Goal: Information Seeking & Learning: Learn about a topic

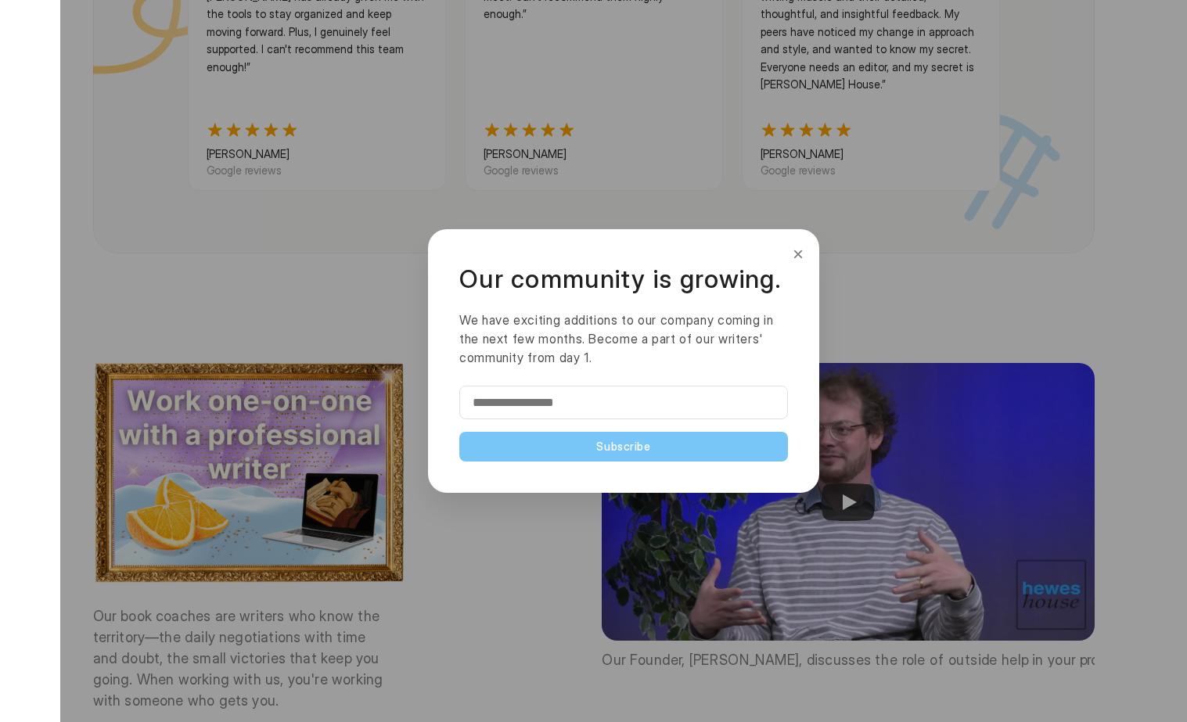
scroll to position [1870, 0]
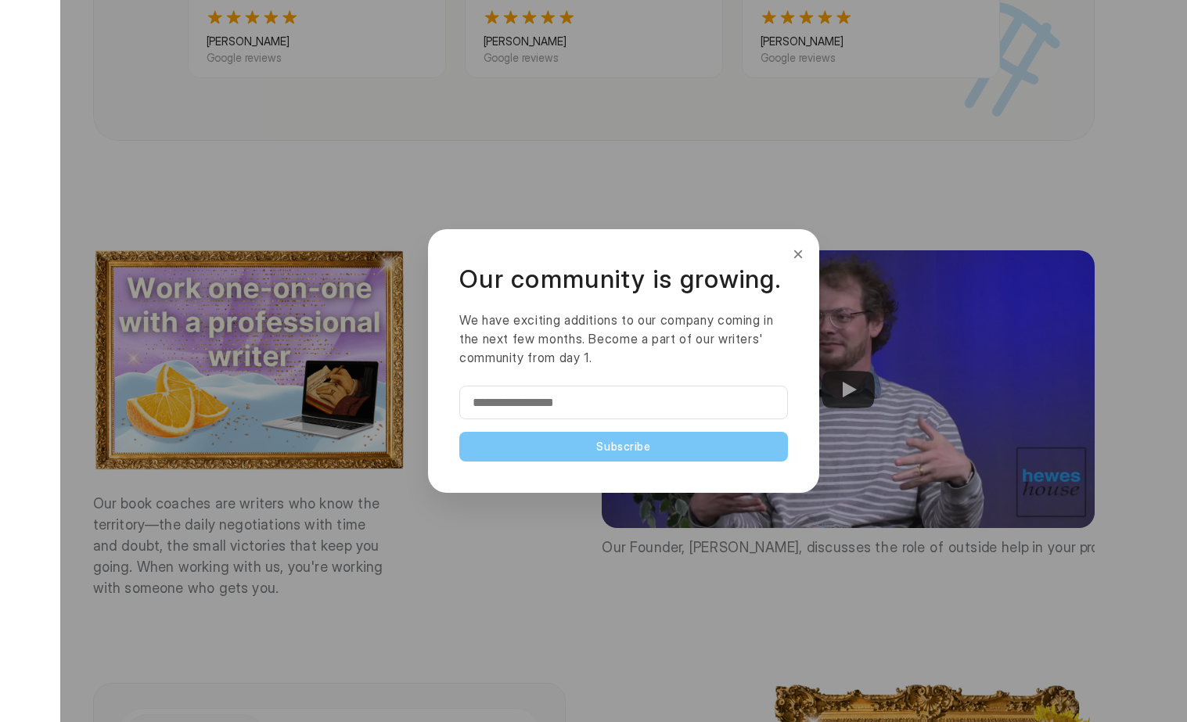
click at [799, 255] on button "×" at bounding box center [797, 254] width 17 height 25
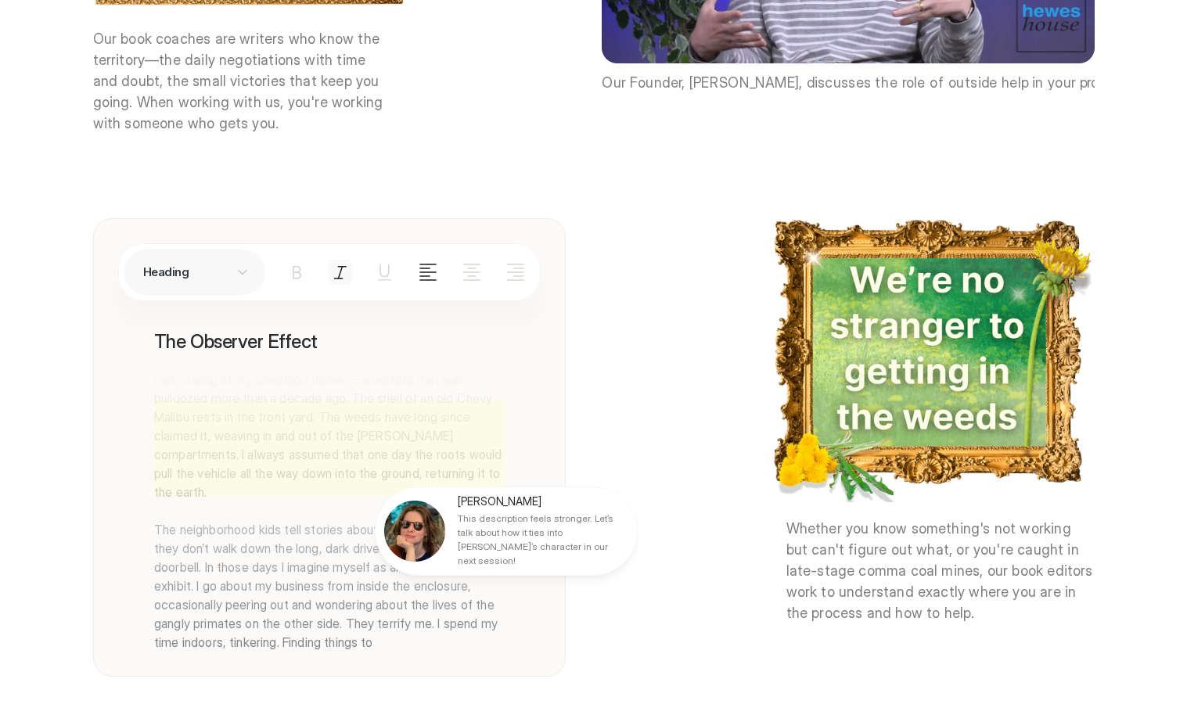
scroll to position [2360, 0]
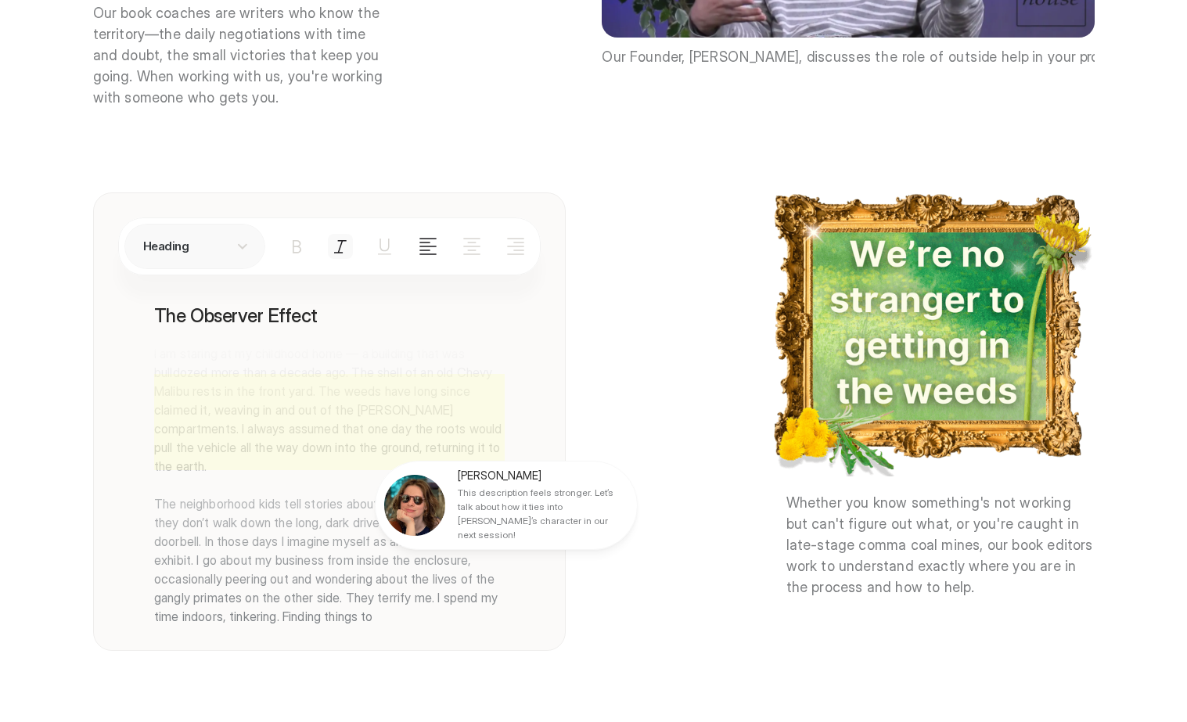
drag, startPoint x: 460, startPoint y: 471, endPoint x: 512, endPoint y: 482, distance: 53.5
click at [512, 486] on p "This description feels stronger. Let’s talk about how it ties into [PERSON_NAME…" at bounding box center [541, 514] width 167 height 56
click at [514, 486] on p "This description feels stronger. Let’s talk about how it ties into [PERSON_NAME…" at bounding box center [541, 514] width 167 height 56
click at [515, 486] on p "This description feels stronger. Let’s talk about how it ties into [PERSON_NAME…" at bounding box center [541, 514] width 167 height 56
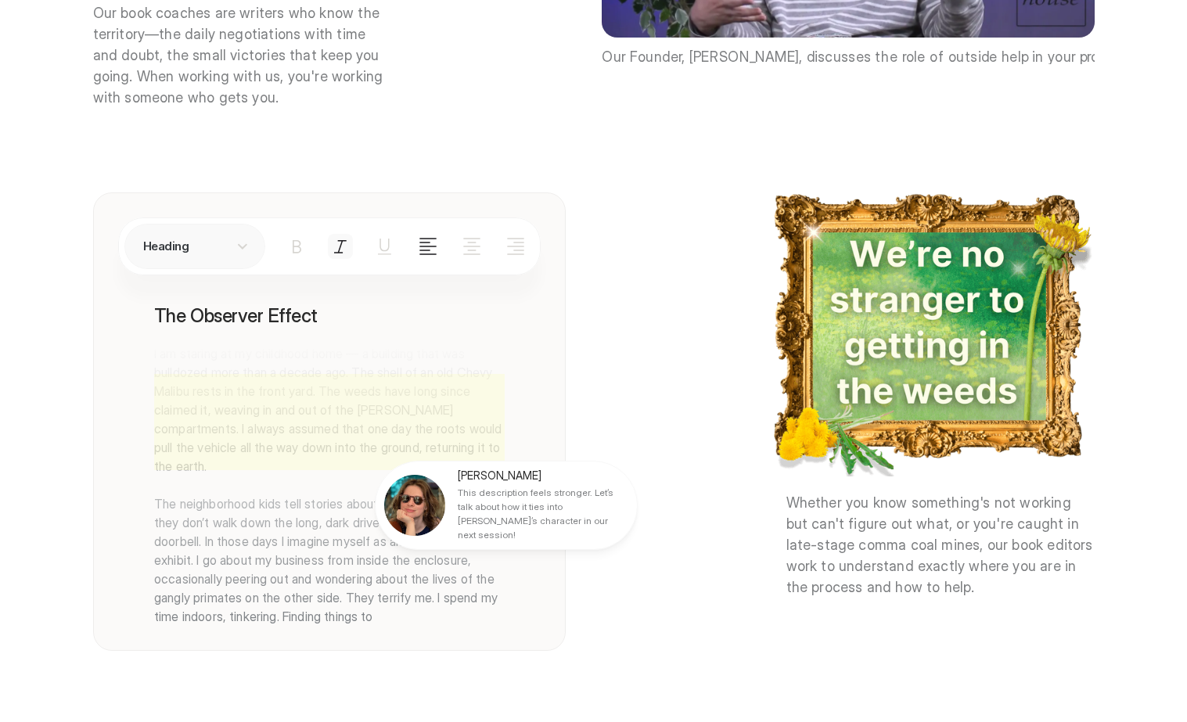
click at [462, 486] on p "This description feels stronger. Let’s talk about how it ties into [PERSON_NAME…" at bounding box center [541, 514] width 167 height 56
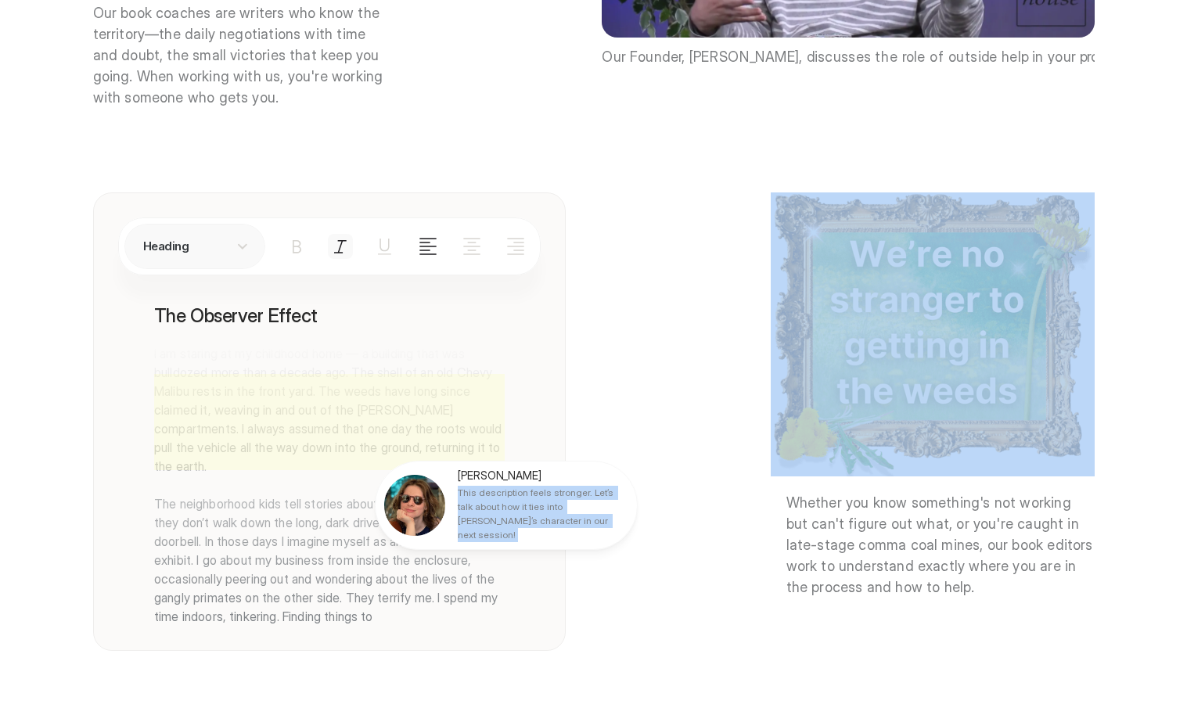
click at [463, 486] on p "This description feels stronger. Let’s talk about how it ties into [PERSON_NAME…" at bounding box center [541, 514] width 167 height 56
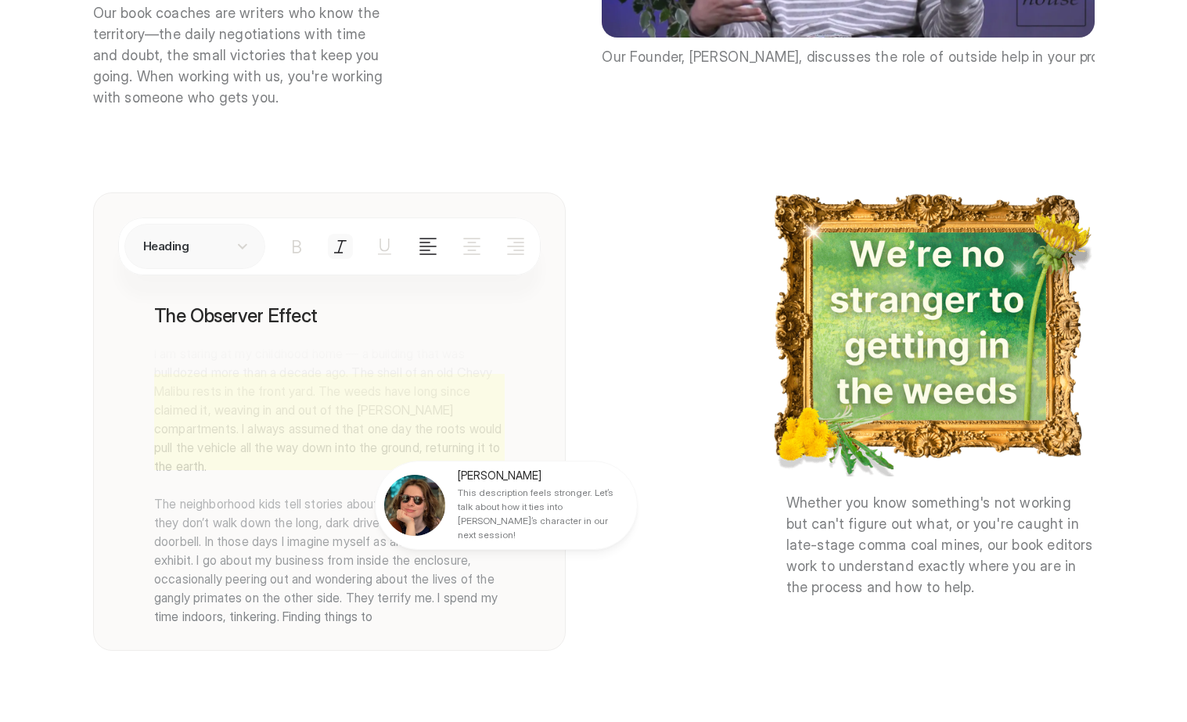
click at [469, 469] on p "[PERSON_NAME]" at bounding box center [499, 476] width 83 height 14
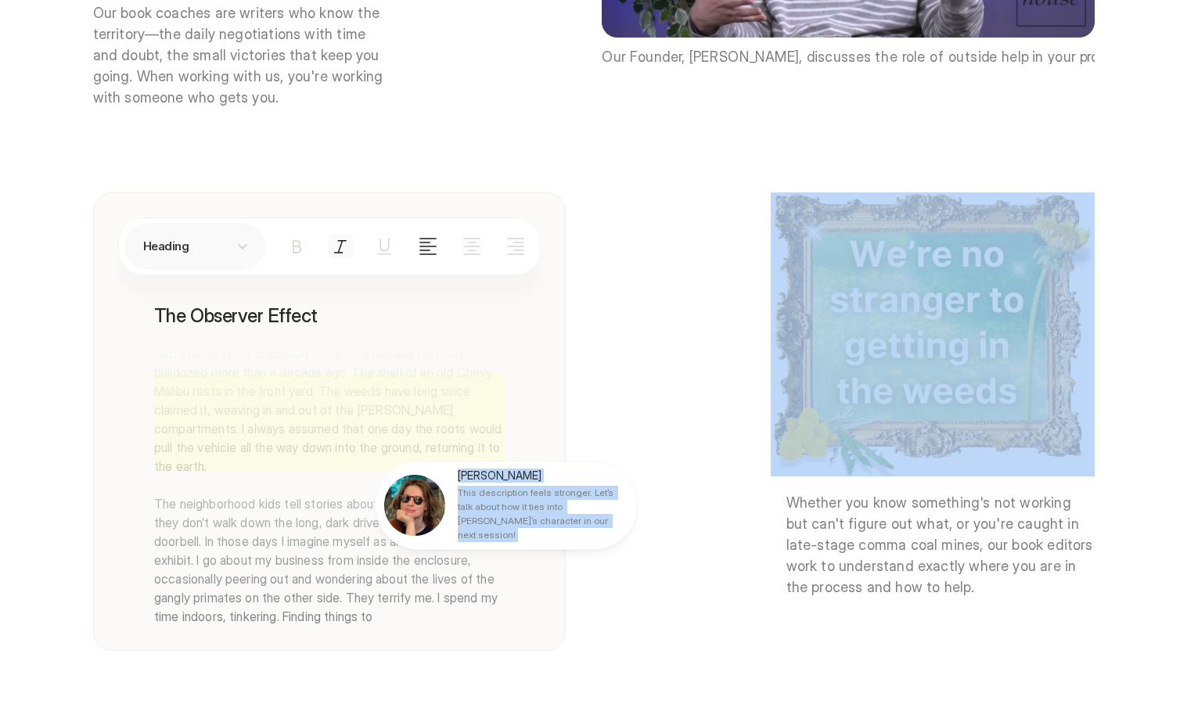
drag, startPoint x: 469, startPoint y: 453, endPoint x: 485, endPoint y: 497, distance: 46.8
click at [485, 497] on div "[PERSON_NAME] This description feels stronger. Let’s talk about how it ties int…" at bounding box center [541, 506] width 167 height 74
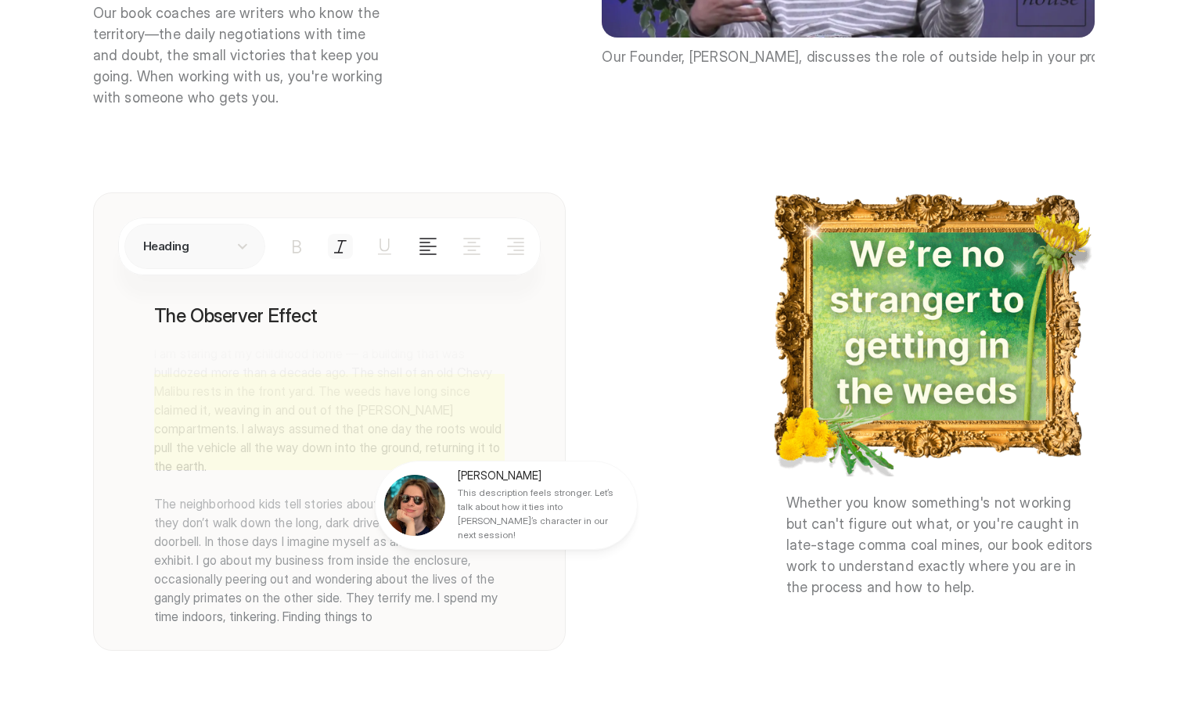
click at [904, 239] on div at bounding box center [623, 361] width 1126 height 722
click at [905, 239] on div at bounding box center [623, 361] width 1126 height 722
drag, startPoint x: 886, startPoint y: 243, endPoint x: 960, endPoint y: 253, distance: 74.9
click at [960, 253] on div at bounding box center [623, 361] width 1126 height 722
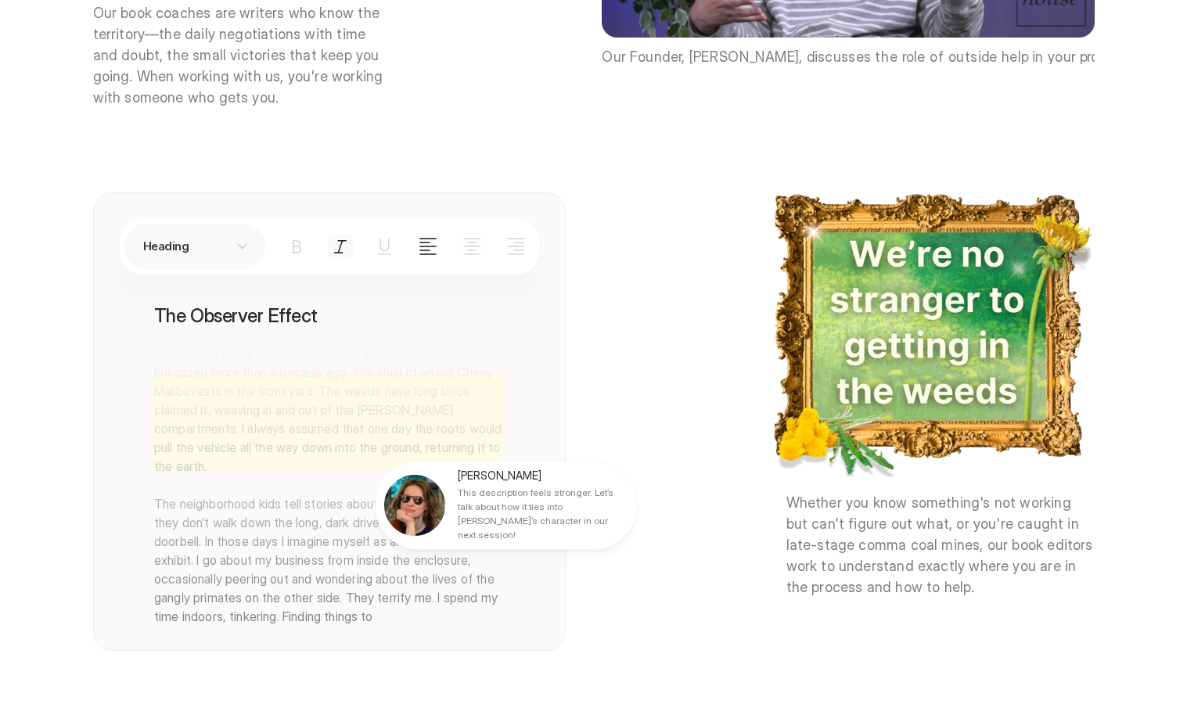
click at [488, 469] on p "[PERSON_NAME]" at bounding box center [499, 476] width 83 height 14
click at [490, 469] on p "[PERSON_NAME]" at bounding box center [499, 476] width 83 height 14
click at [466, 469] on p "[PERSON_NAME]" at bounding box center [499, 476] width 83 height 14
drag, startPoint x: 466, startPoint y: 449, endPoint x: 533, endPoint y: 503, distance: 85.6
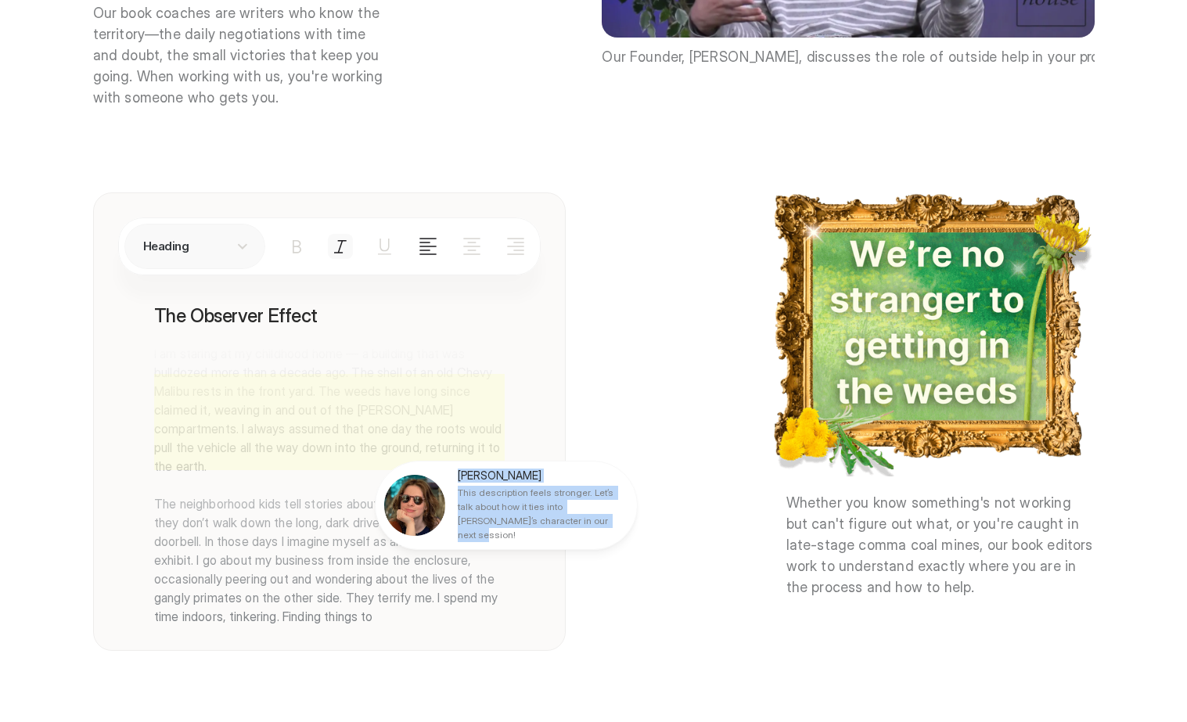
click at [533, 503] on div "[PERSON_NAME] This description feels stronger. Let’s talk about how it ties int…" at bounding box center [541, 506] width 167 height 74
copy div "[PERSON_NAME] This description feels stronger. Let’s talk about how it ties int…"
click at [637, 253] on div at bounding box center [623, 361] width 1126 height 722
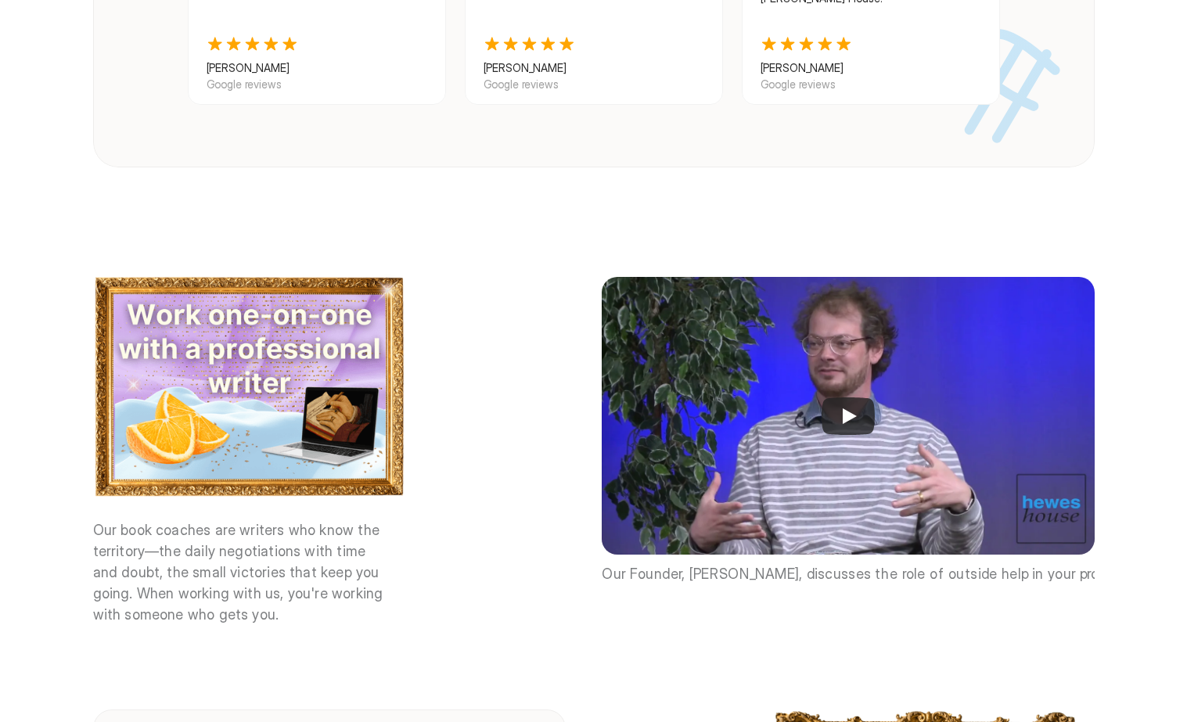
scroll to position [1873, 0]
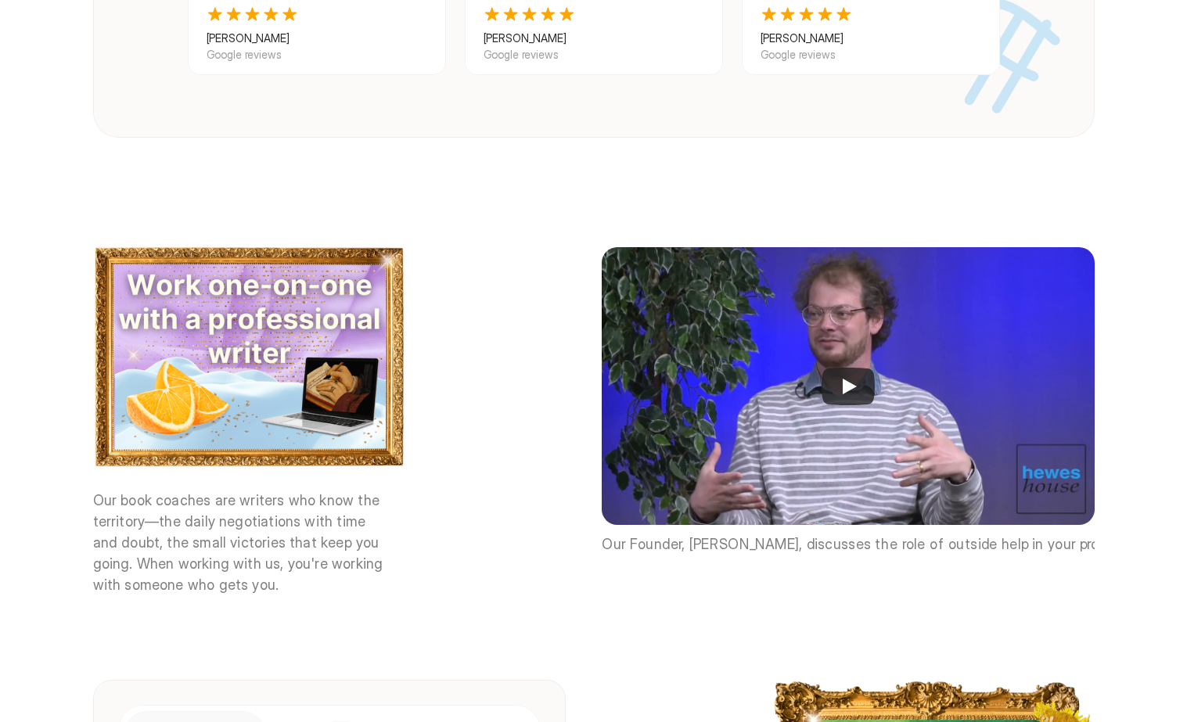
drag, startPoint x: 143, startPoint y: 490, endPoint x: 237, endPoint y: 515, distance: 97.0
click at [238, 514] on div at bounding box center [623, 361] width 1126 height 722
click at [232, 548] on div at bounding box center [623, 361] width 1126 height 722
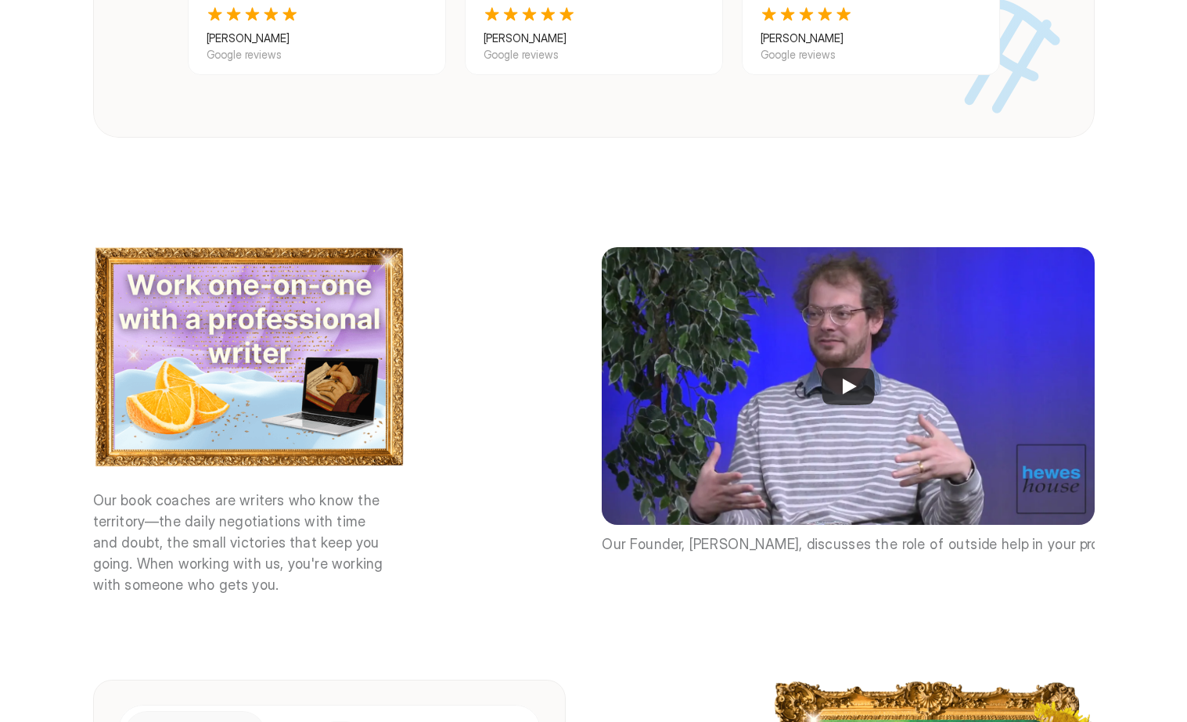
drag, startPoint x: 200, startPoint y: 505, endPoint x: 223, endPoint y: 534, distance: 36.8
click at [223, 534] on div at bounding box center [623, 361] width 1126 height 722
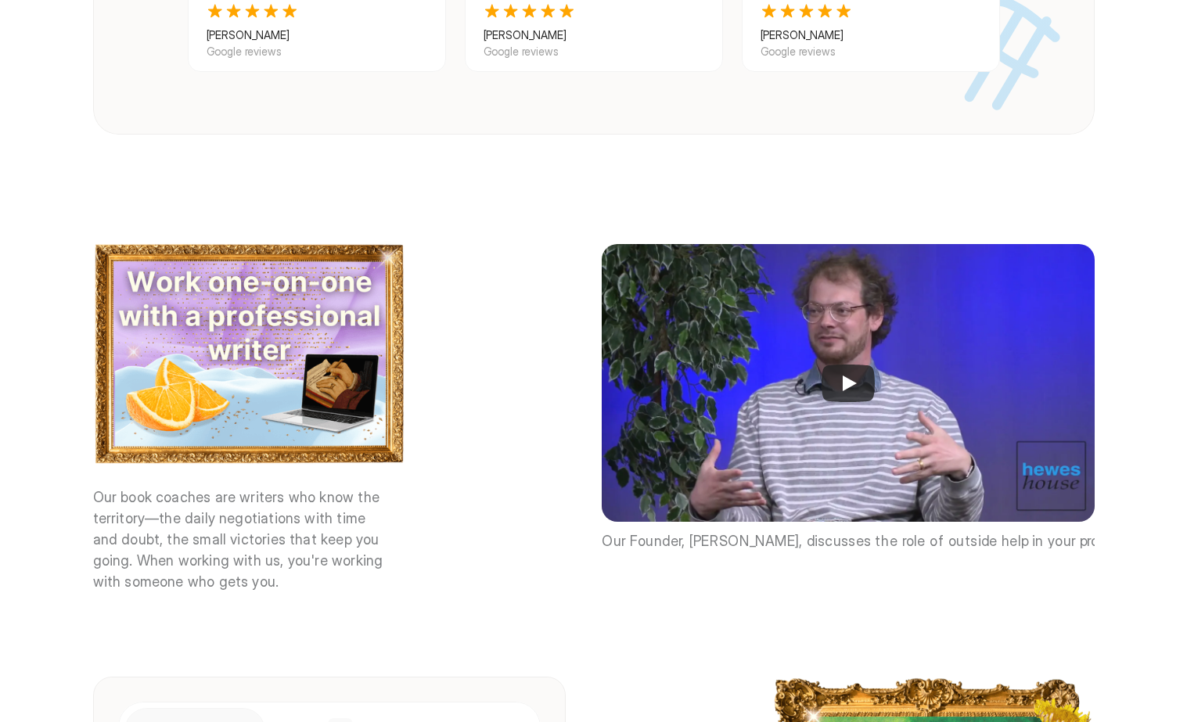
drag, startPoint x: 321, startPoint y: 293, endPoint x: 341, endPoint y: 240, distance: 57.0
click at [341, 240] on div at bounding box center [623, 361] width 1126 height 722
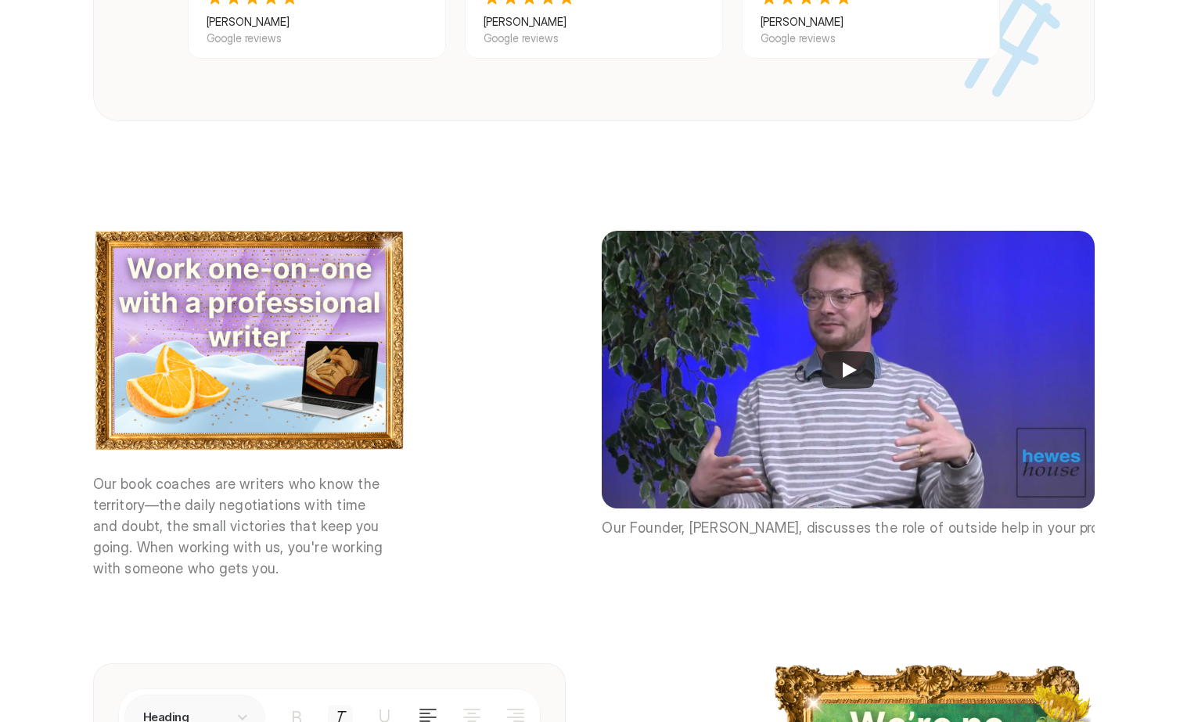
scroll to position [2157, 0]
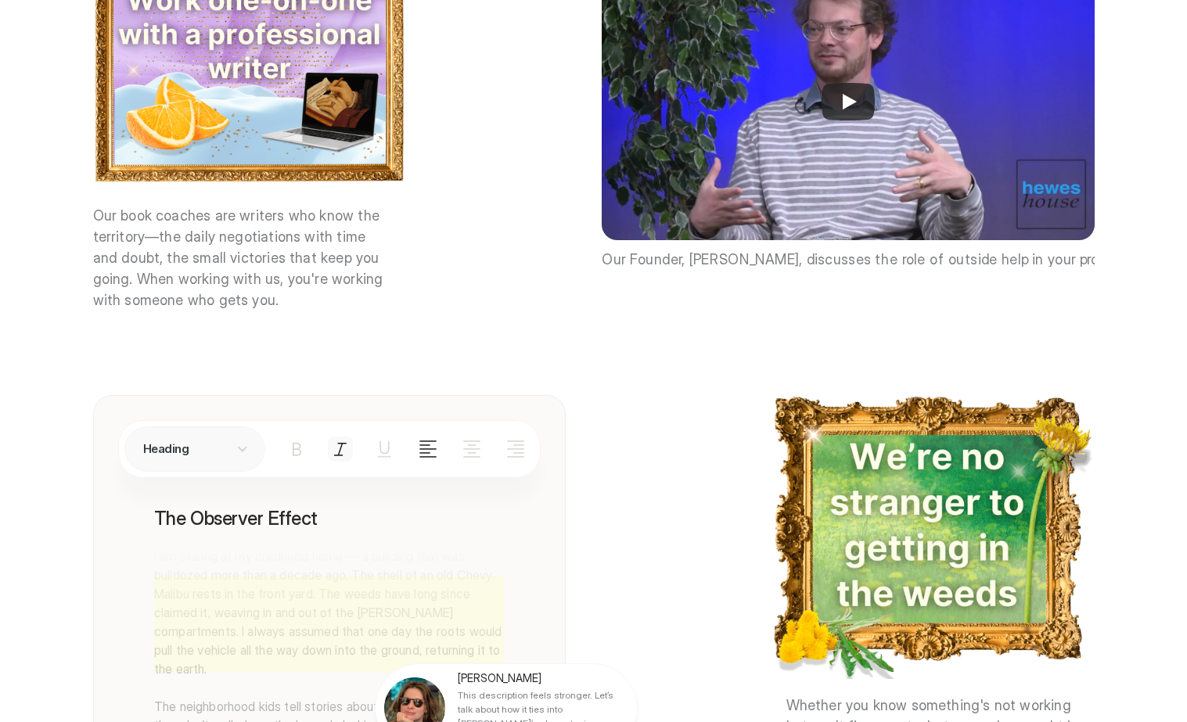
click at [218, 281] on div at bounding box center [623, 361] width 1126 height 722
click at [202, 274] on div at bounding box center [623, 361] width 1126 height 722
drag, startPoint x: 692, startPoint y: 244, endPoint x: 778, endPoint y: 243, distance: 86.1
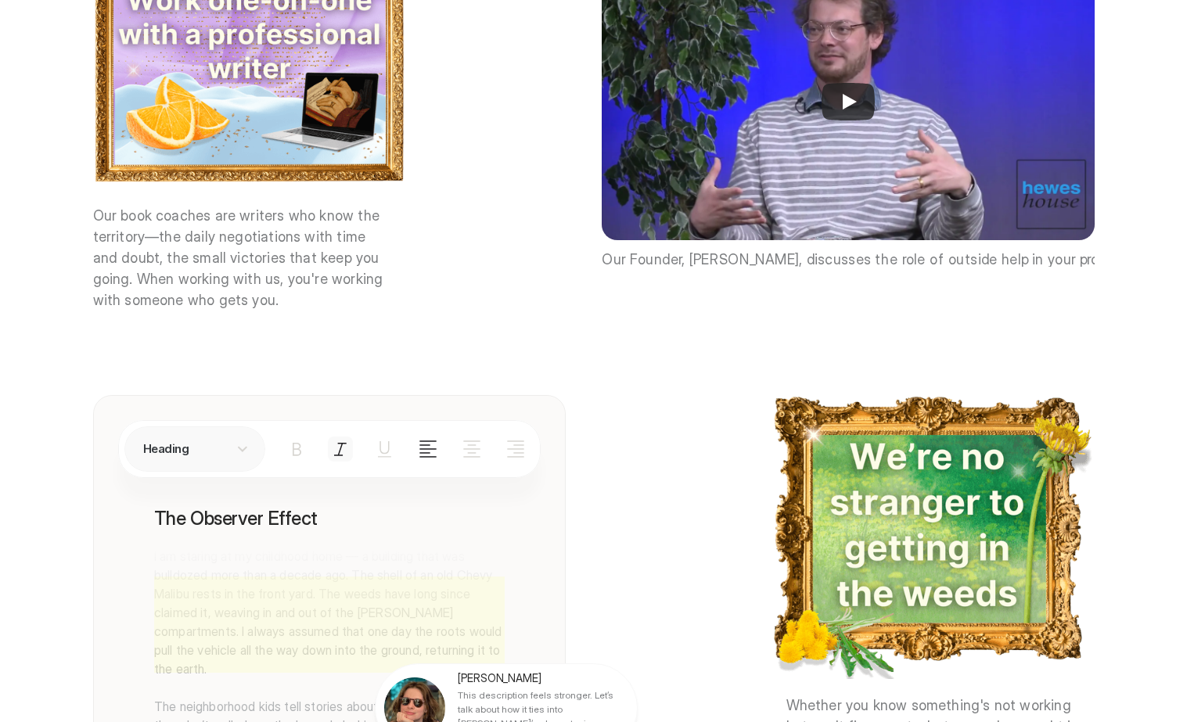
click at [778, 243] on div at bounding box center [623, 361] width 1126 height 722
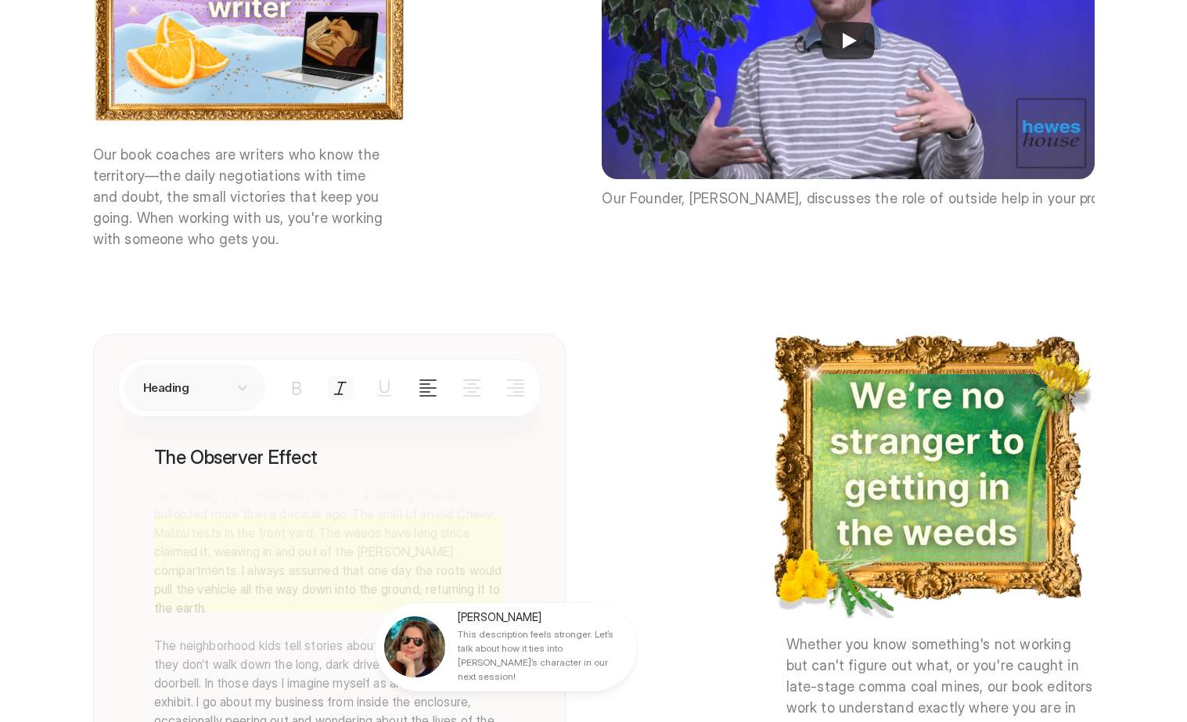
scroll to position [2438, 0]
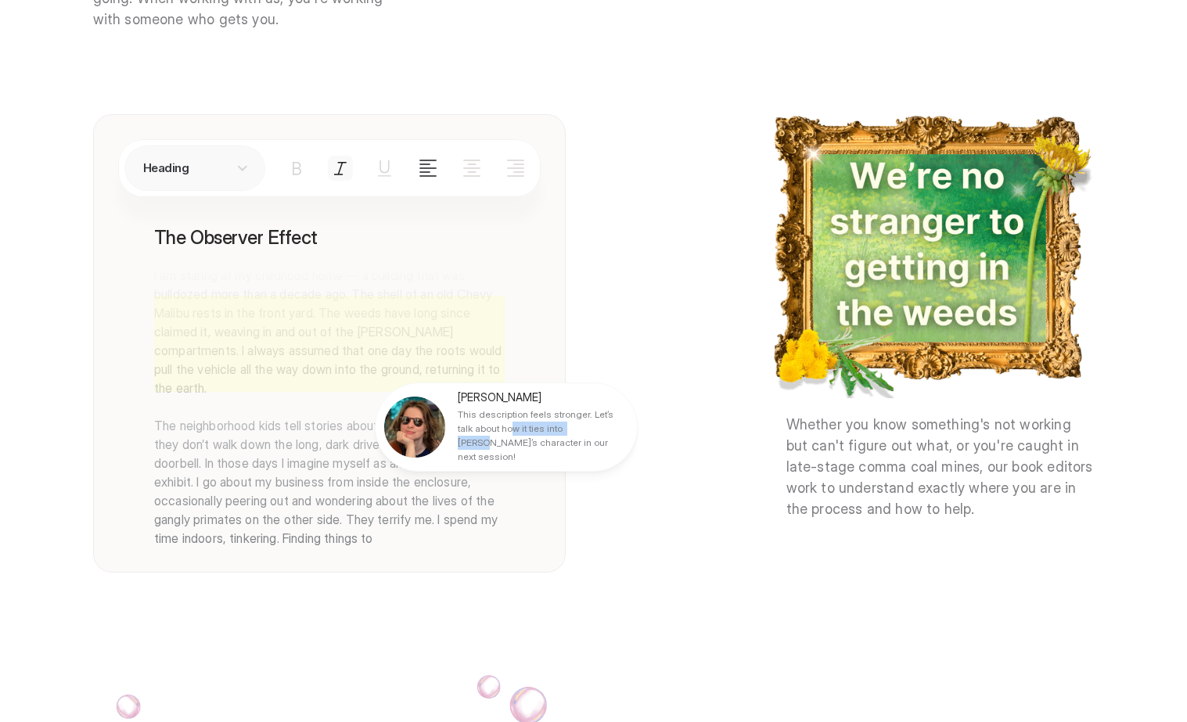
drag, startPoint x: 514, startPoint y: 401, endPoint x: 573, endPoint y: 401, distance: 58.7
click at [573, 408] on p "This description feels stronger. Let’s talk about how it ties into [PERSON_NAME…" at bounding box center [541, 436] width 167 height 56
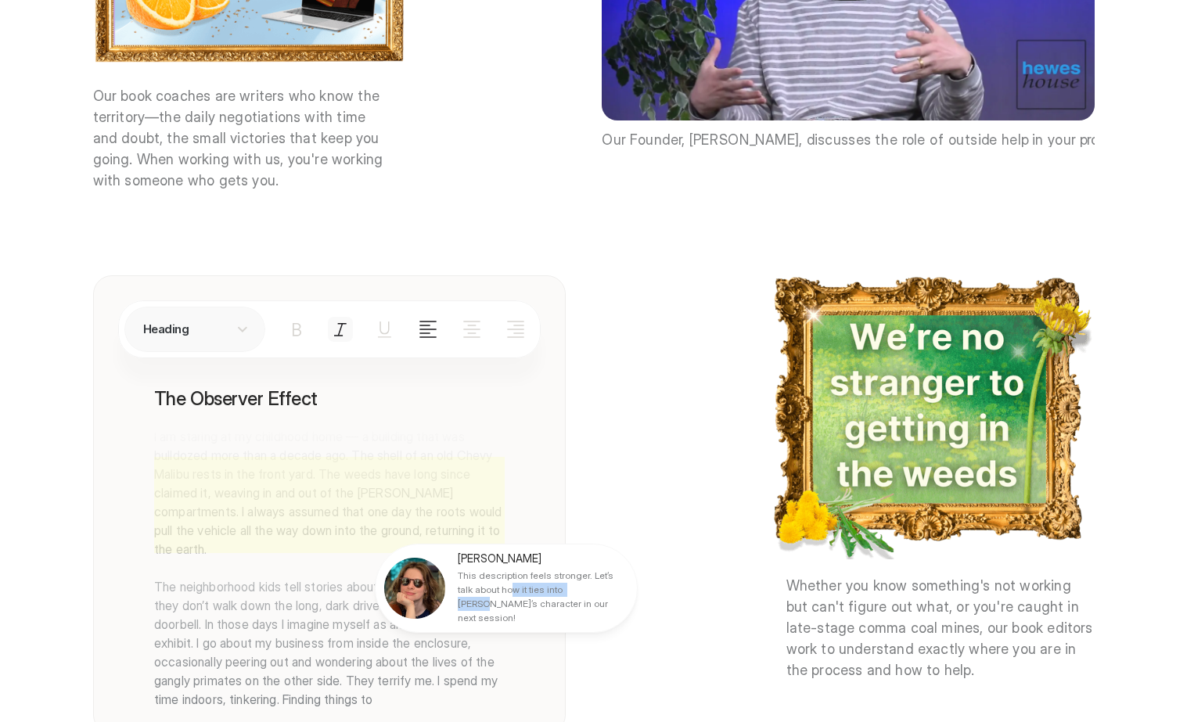
scroll to position [2271, 0]
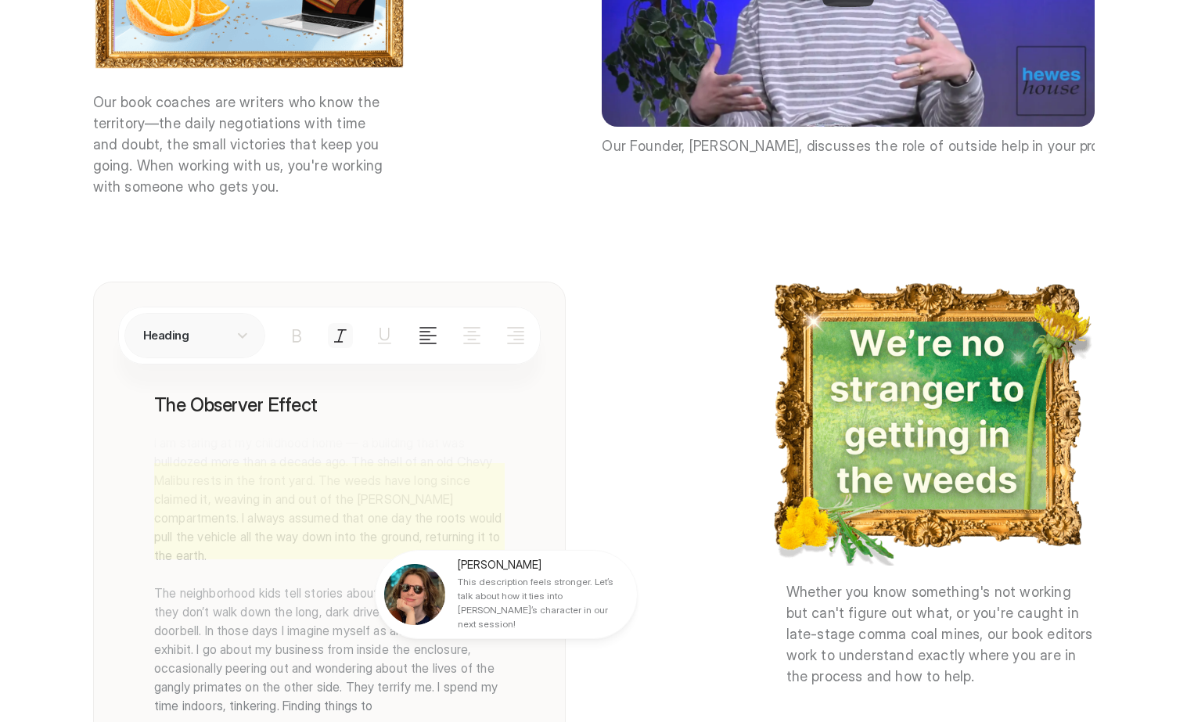
click at [243, 150] on div at bounding box center [623, 361] width 1126 height 722
